Goal: Task Accomplishment & Management: Manage account settings

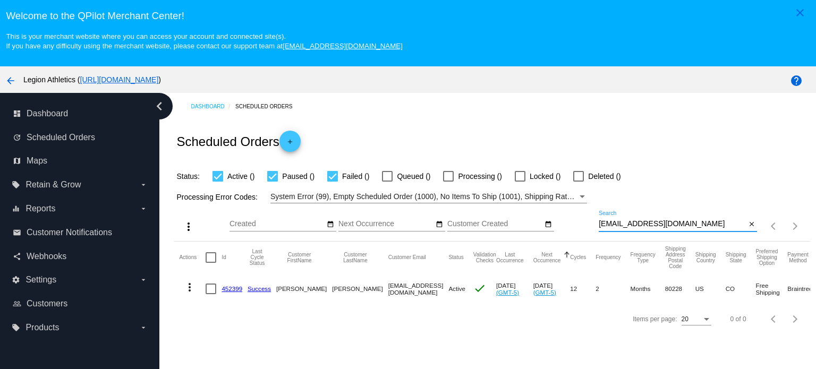
click at [633, 225] on input "smarbry@outlook.com" at bounding box center [672, 224] width 147 height 8
paste input "tristynmoore@gmail"
type input "[EMAIL_ADDRESS][DOMAIN_NAME]"
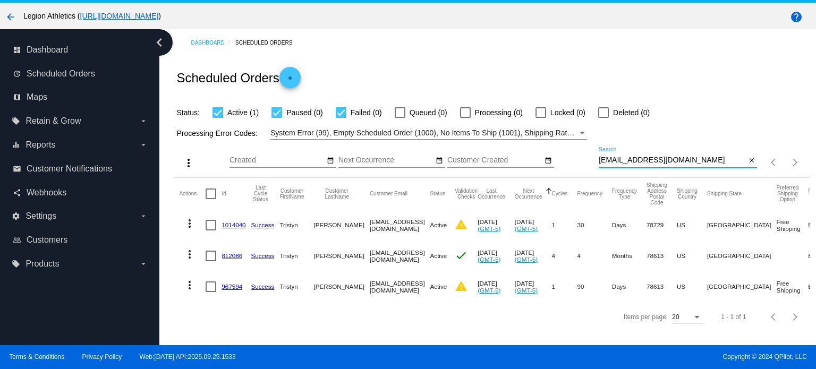
scroll to position [66, 0]
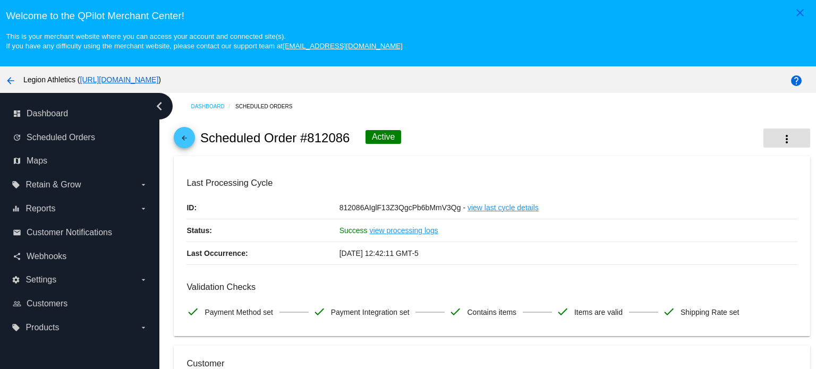
click at [780, 138] on mat-icon "more_vert" at bounding box center [786, 139] width 13 height 13
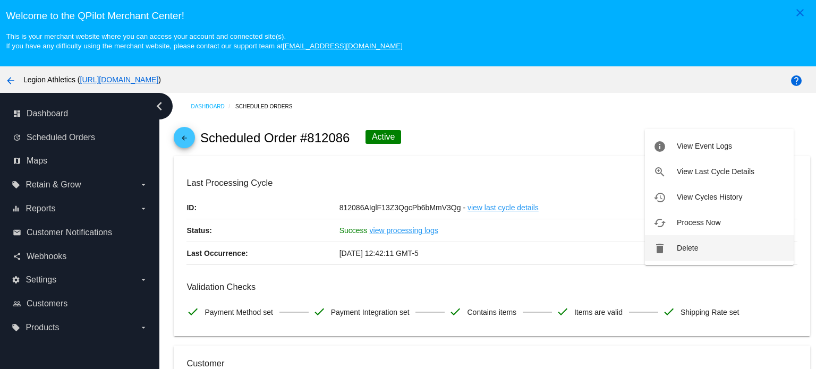
click at [697, 247] on span "Delete" at bounding box center [687, 248] width 21 height 8
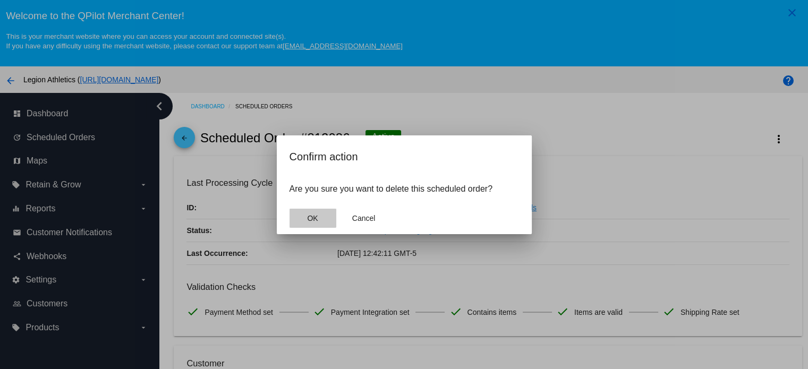
click at [311, 216] on span "OK" at bounding box center [312, 218] width 11 height 8
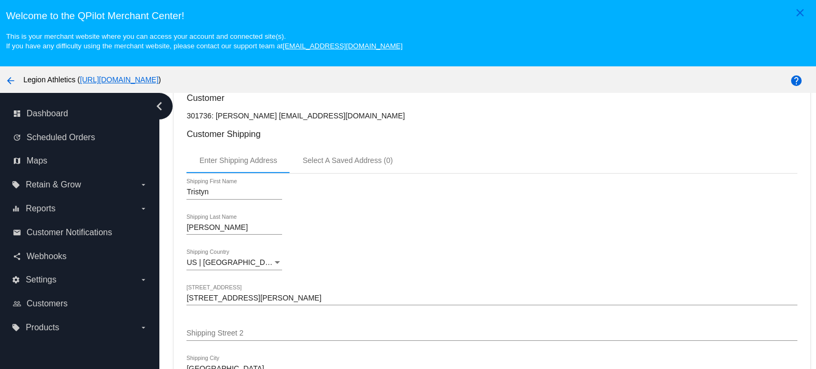
scroll to position [343, 0]
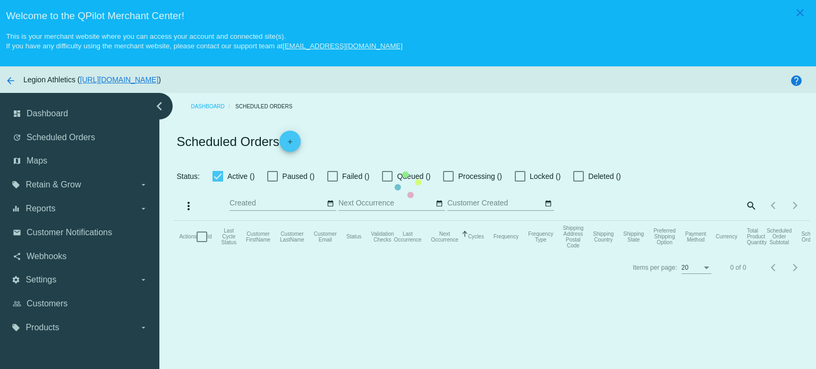
checkbox input "true"
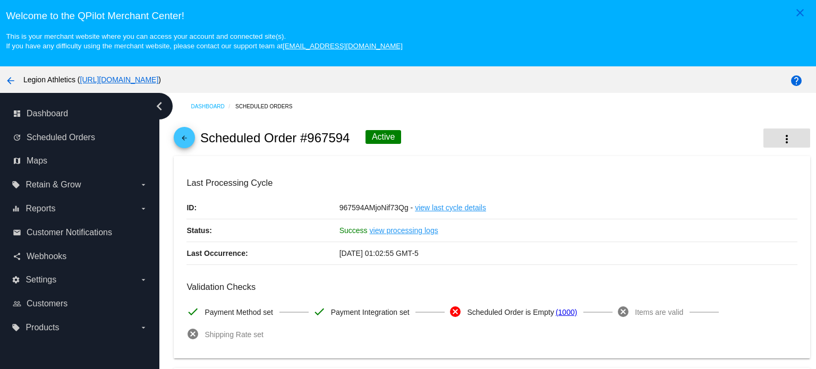
click at [763, 132] on button "more_vert" at bounding box center [786, 138] width 47 height 19
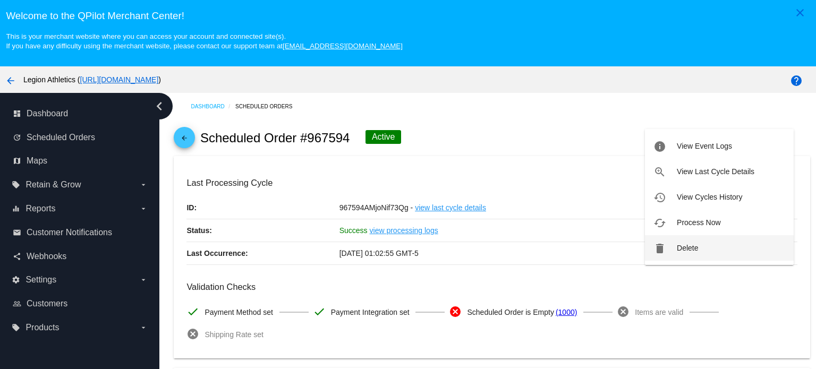
click at [695, 242] on button "delete Delete" at bounding box center [719, 247] width 149 height 25
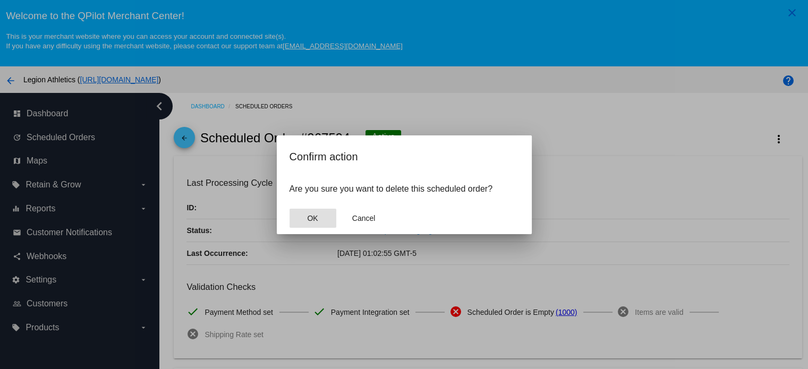
click at [312, 225] on button "OK" at bounding box center [312, 218] width 47 height 19
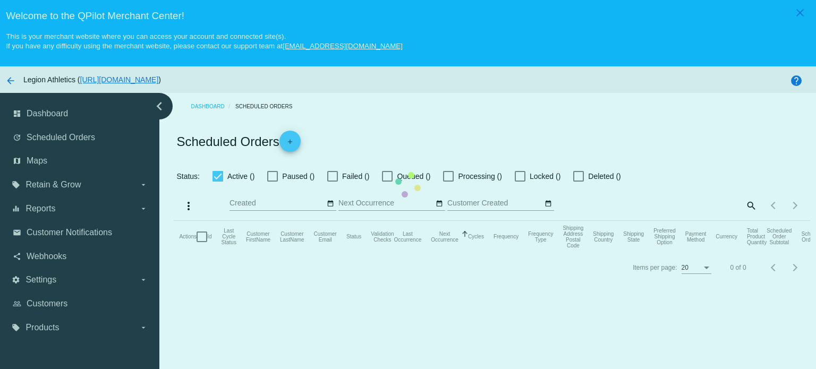
checkbox input "true"
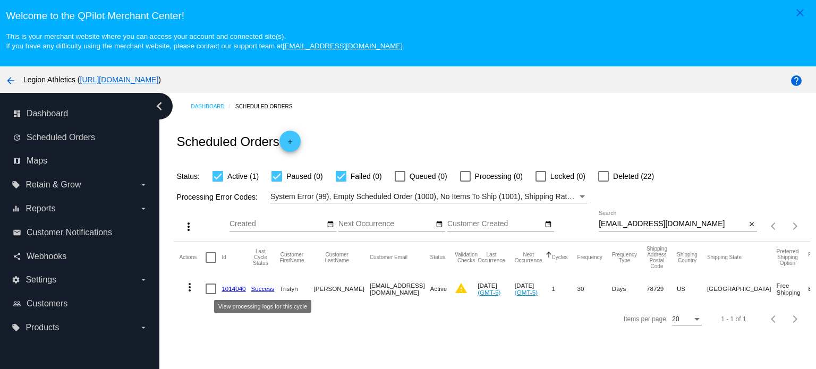
click at [236, 287] on link "1014040" at bounding box center [233, 288] width 24 height 7
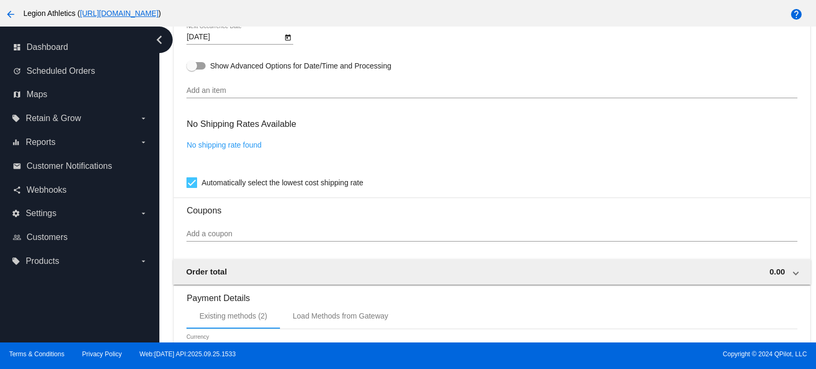
scroll to position [797, 0]
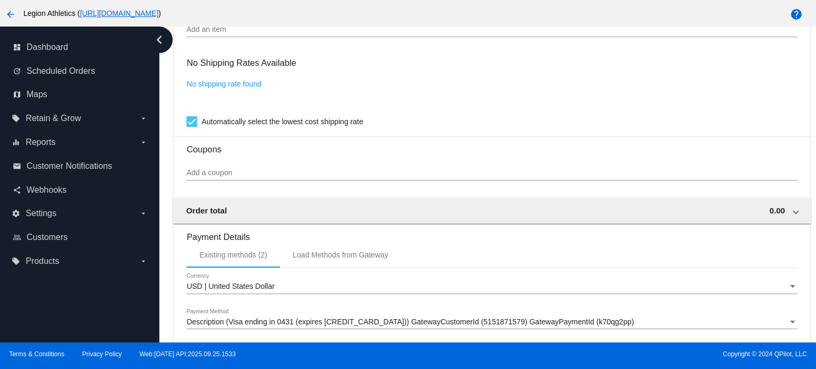
click at [223, 177] on input "Add a coupon" at bounding box center [491, 173] width 610 height 8
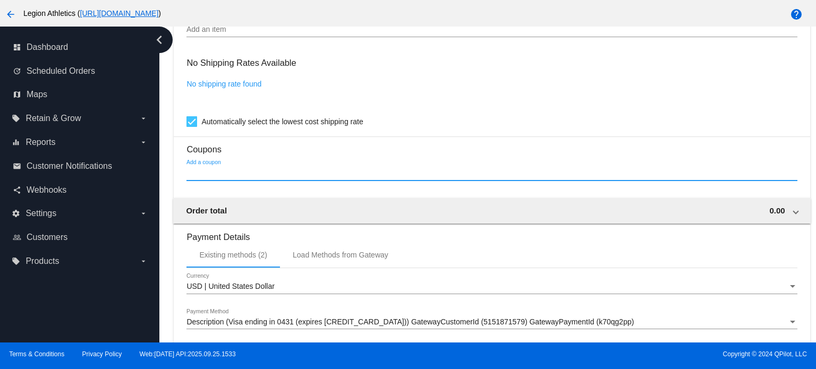
paste input "OQ-SSLS-8I1O-stickerless"
type input "OQ-SSLS-8I1O-stickerless"
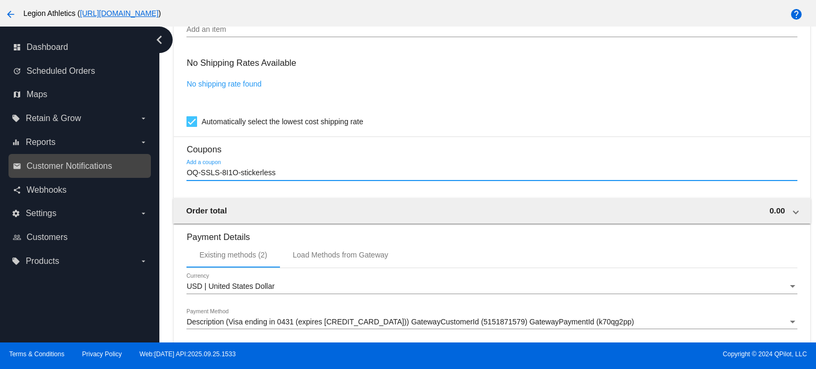
drag, startPoint x: 181, startPoint y: 172, endPoint x: 147, endPoint y: 177, distance: 34.4
click at [149, 177] on div "dashboard Dashboard update Scheduled Orders map Maps local_offer Retain & Grow …" at bounding box center [408, 185] width 816 height 316
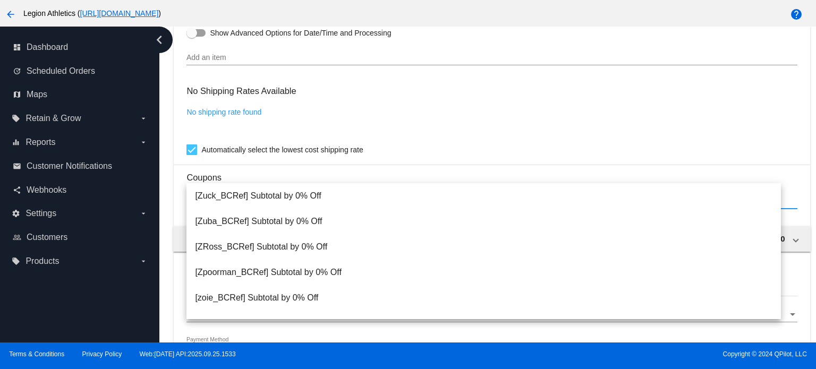
scroll to position [744, 0]
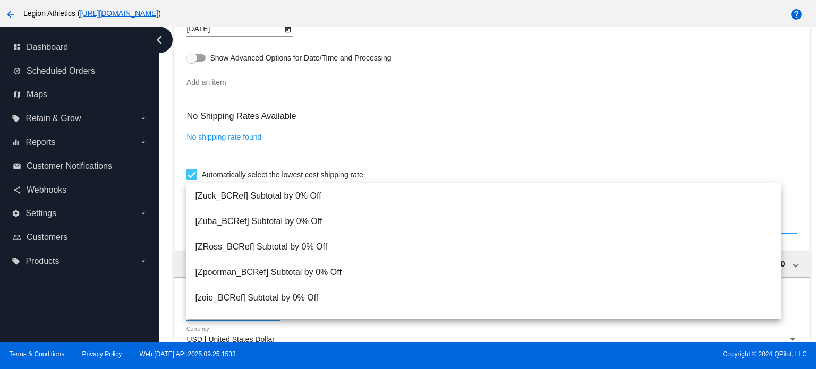
click at [230, 84] on input "Add an item" at bounding box center [491, 83] width 610 height 8
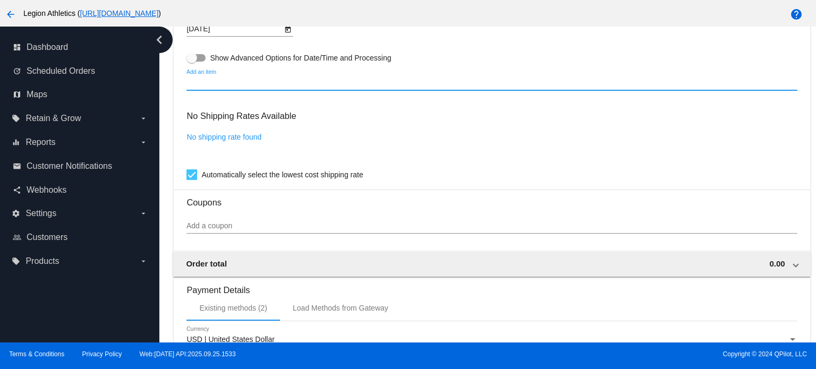
paste input "OQ-SSLS-8I1O-stickerless"
type input "OQ-SSLS-8I1O-stickerless"
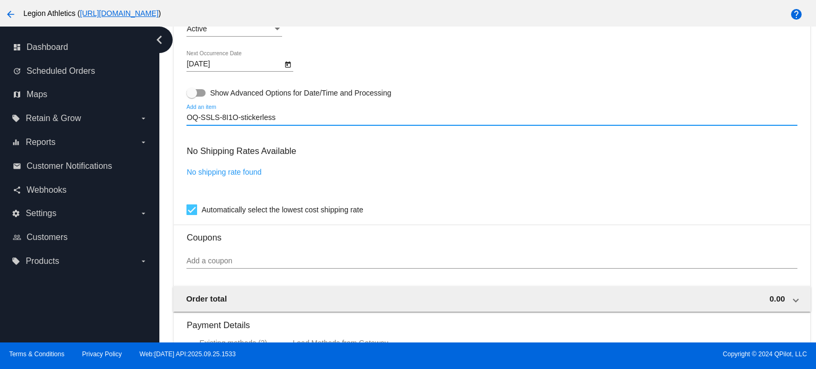
scroll to position [690, 0]
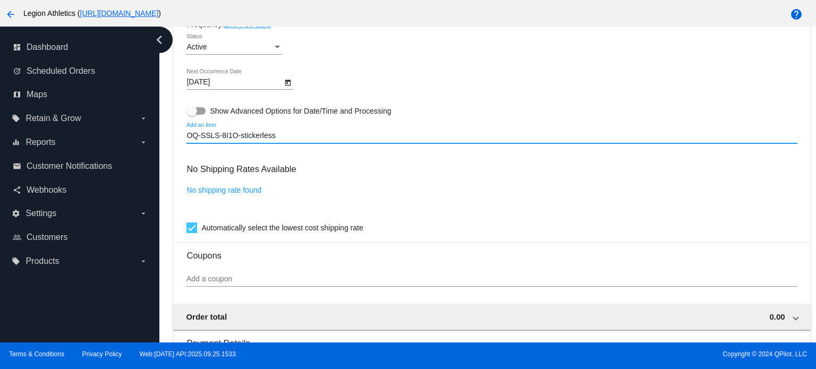
drag, startPoint x: 221, startPoint y: 136, endPoint x: 162, endPoint y: 138, distance: 59.0
click at [162, 138] on div "Dashboard Scheduled Orders arrow_back Scheduled Order #1014040 Active more_vert…" at bounding box center [487, 185] width 656 height 316
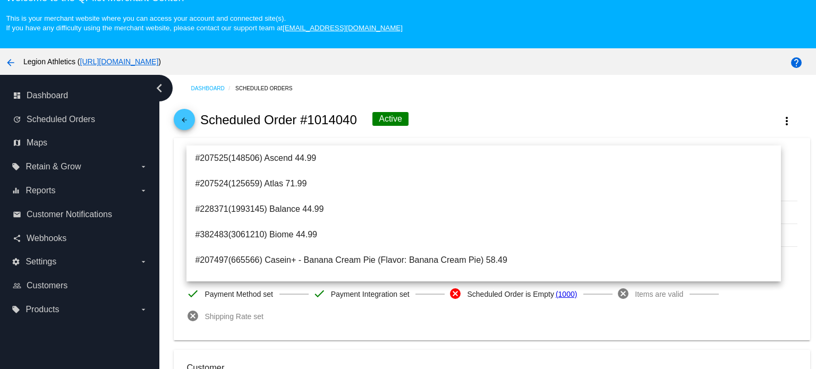
scroll to position [0, 0]
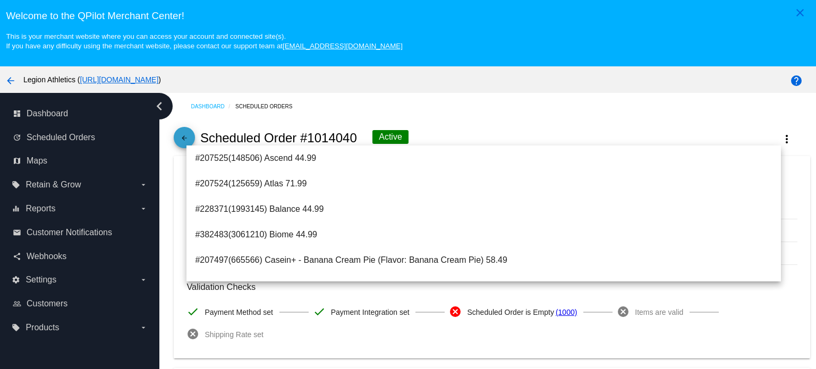
click at [191, 134] on mat-icon "arrow_back" at bounding box center [184, 140] width 13 height 13
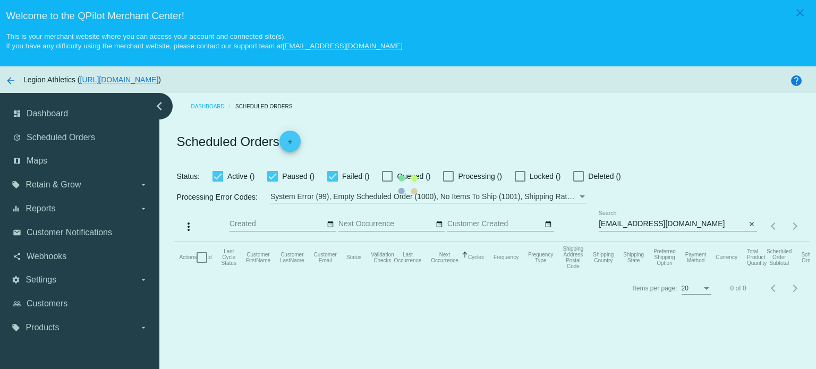
checkbox input "true"
